Goal: Task Accomplishment & Management: Manage account settings

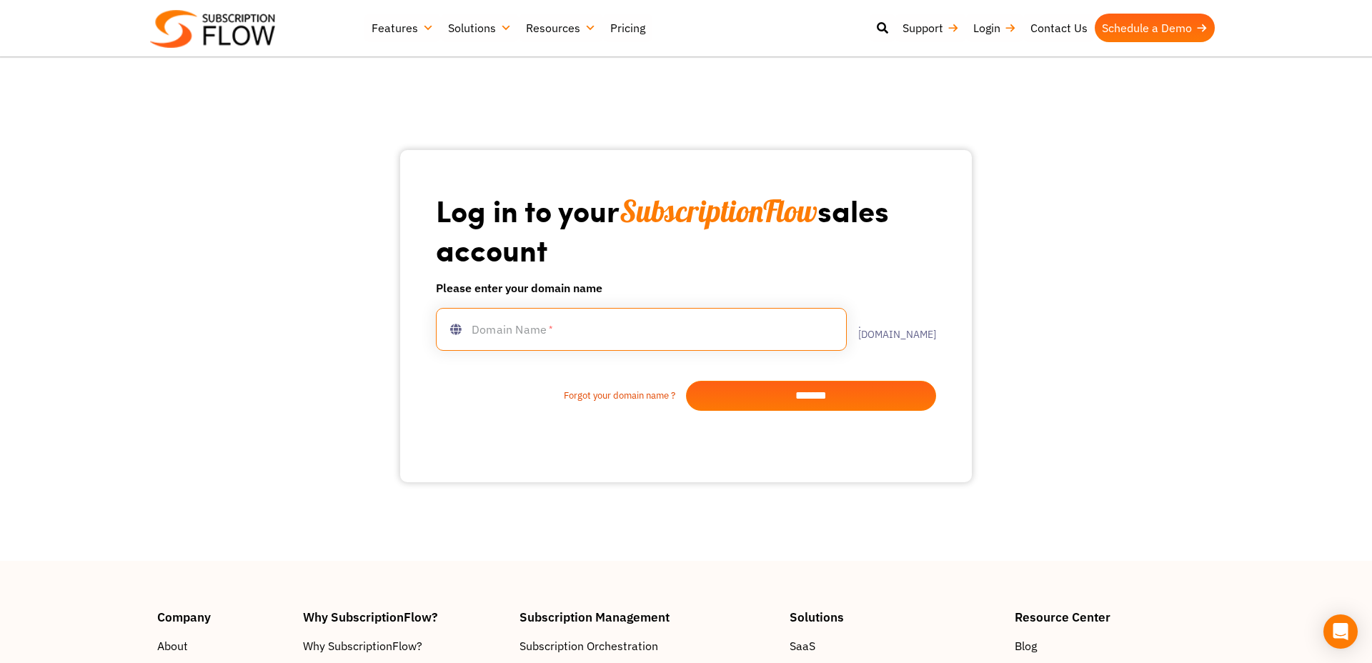
click at [612, 331] on input "text" at bounding box center [641, 329] width 411 height 43
type input "**********"
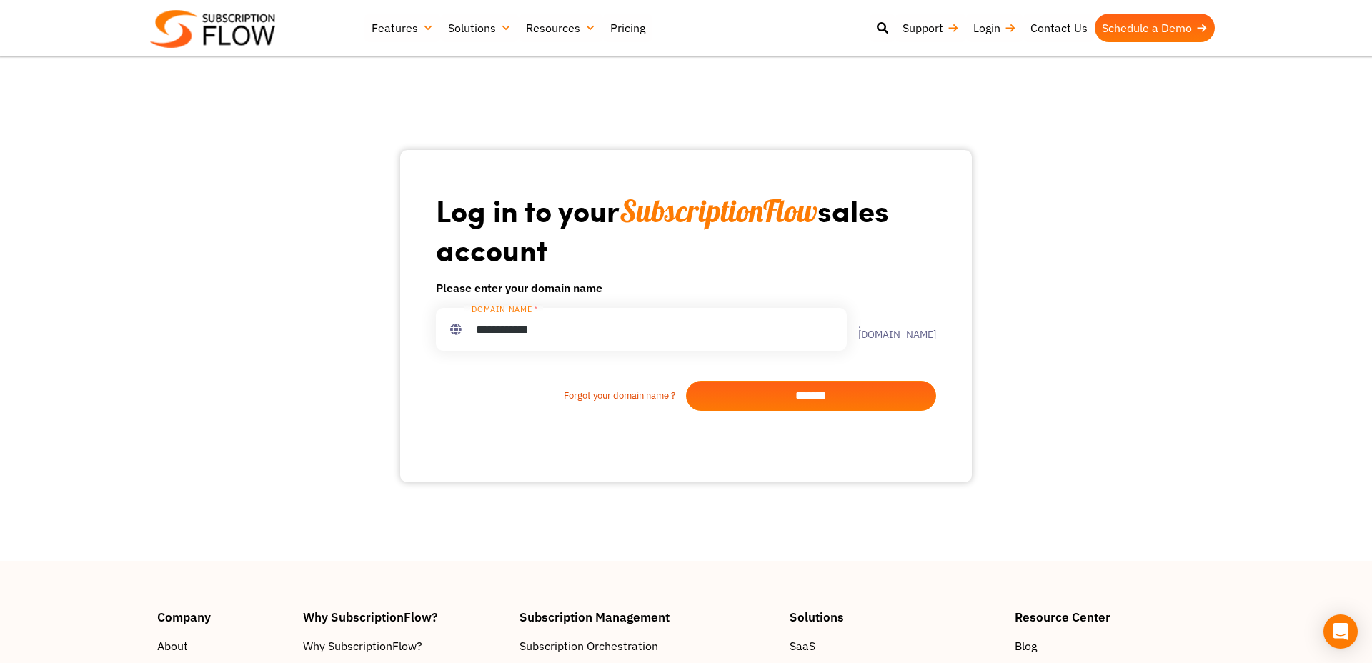
click at [782, 401] on input "*******" at bounding box center [811, 396] width 250 height 30
